Goal: Navigation & Orientation: Go to known website

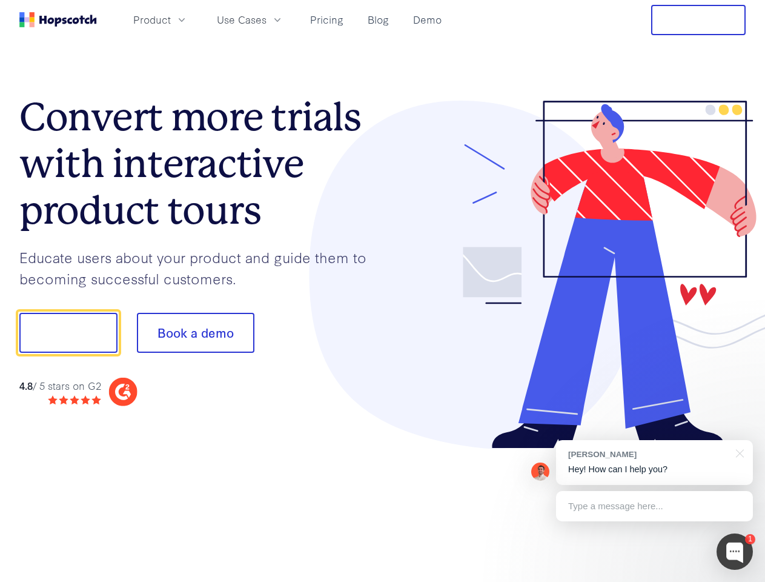
click at [383, 291] on div at bounding box center [564, 275] width 363 height 348
click at [171, 19] on span "Product" at bounding box center [152, 19] width 38 height 15
click at [267, 19] on span "Use Cases" at bounding box center [242, 19] width 50 height 15
click at [699, 20] on button "Free Trial" at bounding box center [698, 20] width 95 height 30
click at [68, 333] on button "Show me!" at bounding box center [68, 333] width 98 height 40
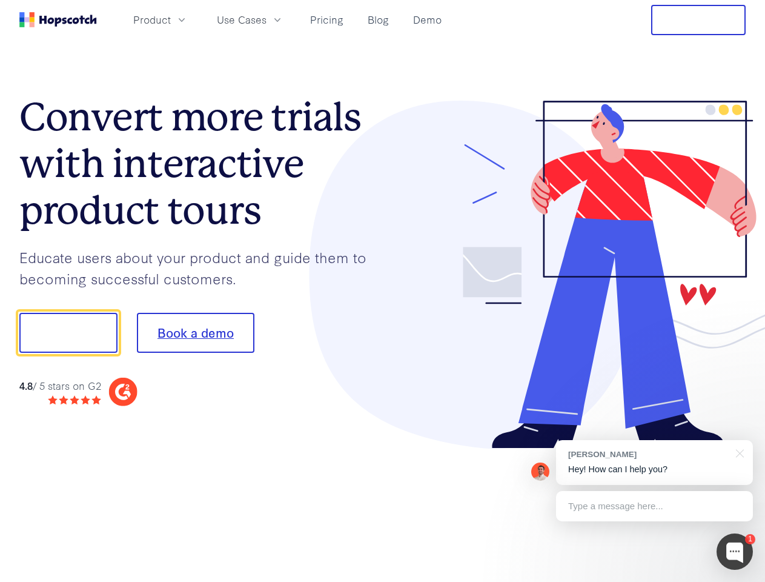
click at [195, 333] on button "Book a demo" at bounding box center [196, 333] width 118 height 40
click at [735, 551] on div at bounding box center [735, 551] width 36 height 36
click at [654, 462] on div "[PERSON_NAME] Hey! How can I help you?" at bounding box center [654, 462] width 197 height 45
click at [738, 452] on div at bounding box center [639, 412] width 227 height 242
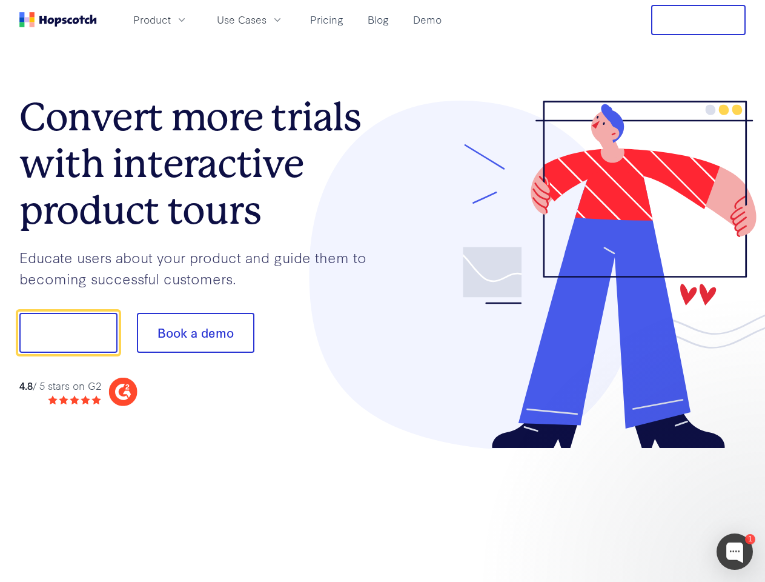
click at [654, 506] on div at bounding box center [639, 412] width 227 height 242
